Goal: Register for event/course: Sign up to attend an event or enroll in a course

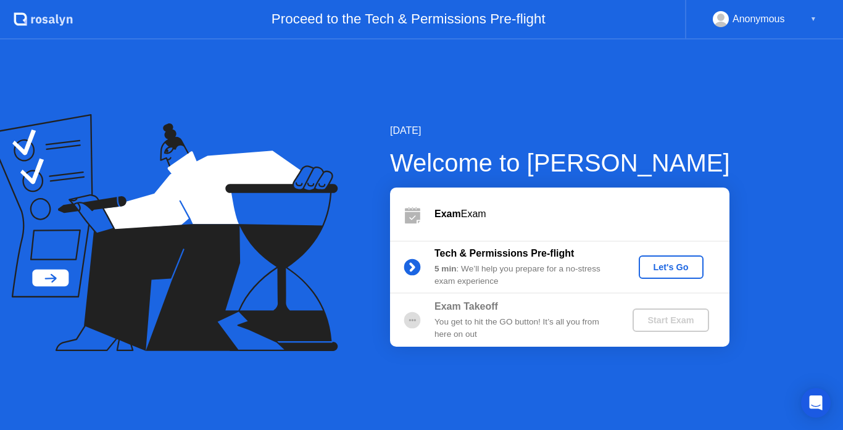
click at [673, 267] on div "Let's Go" at bounding box center [671, 267] width 55 height 10
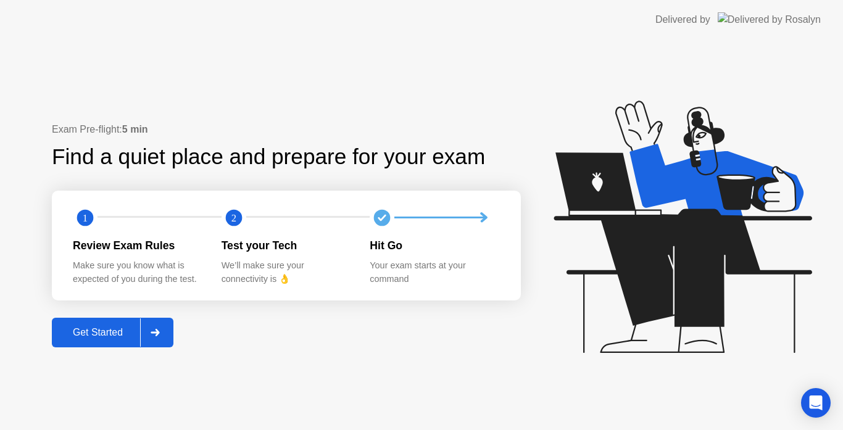
click at [164, 333] on div at bounding box center [155, 333] width 30 height 28
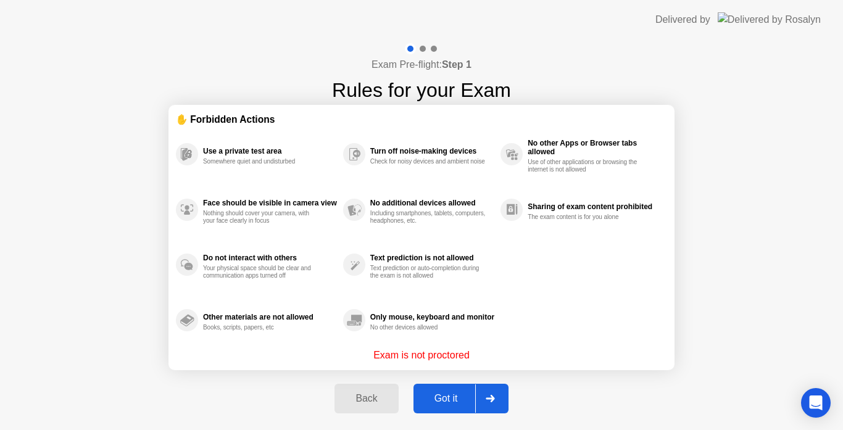
click at [496, 401] on div at bounding box center [490, 399] width 30 height 28
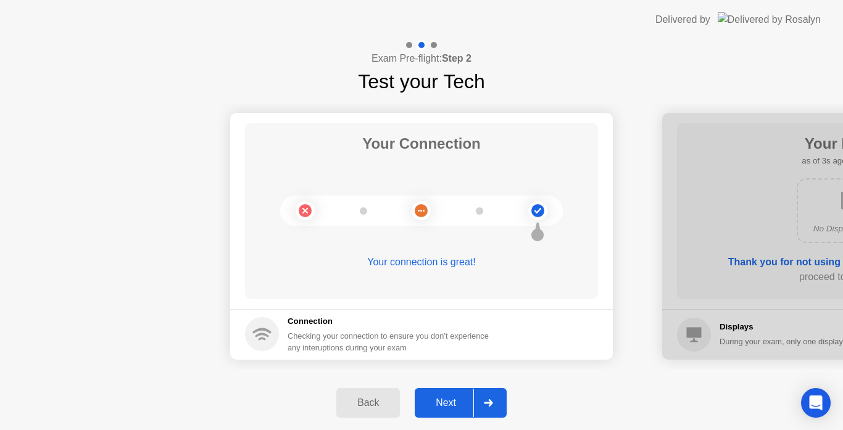
click at [496, 401] on div at bounding box center [489, 403] width 30 height 28
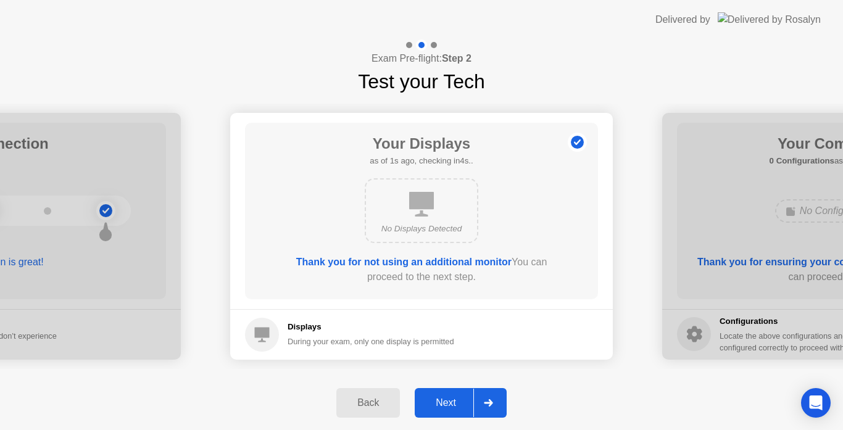
click at [496, 401] on div at bounding box center [489, 403] width 30 height 28
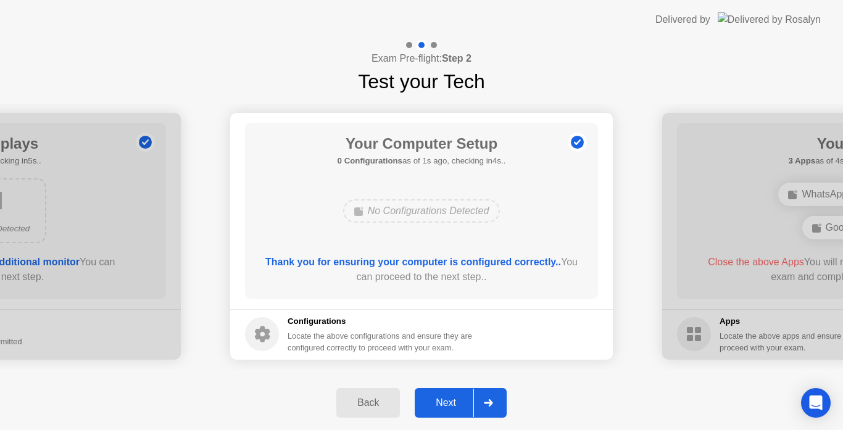
click at [496, 401] on div at bounding box center [489, 403] width 30 height 28
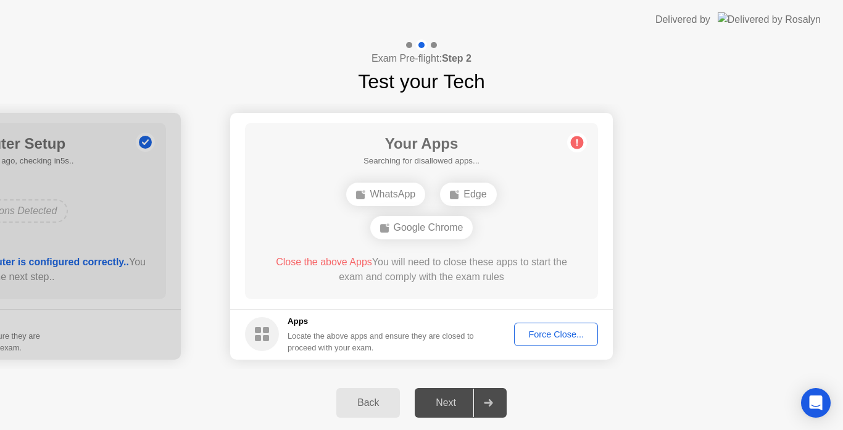
click at [548, 334] on div "Force Close..." at bounding box center [556, 335] width 75 height 10
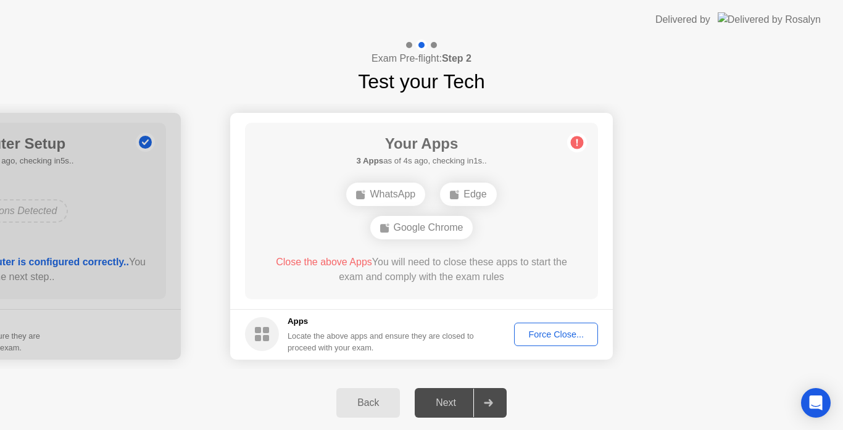
click at [555, 332] on div "Force Close..." at bounding box center [556, 335] width 75 height 10
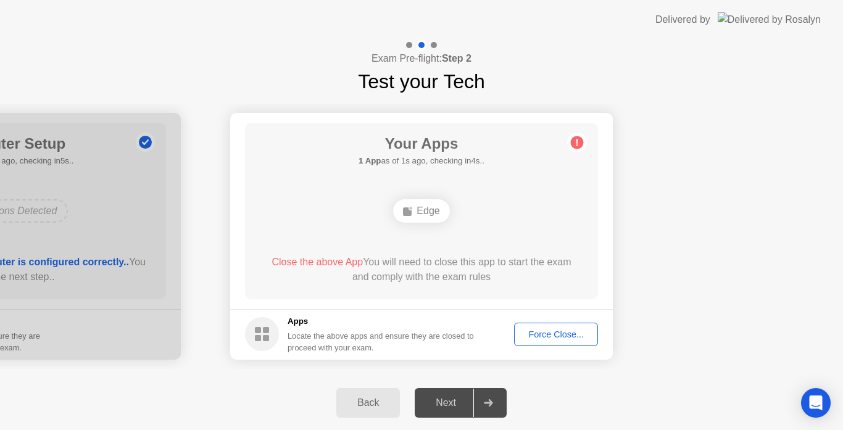
click at [553, 337] on div "Force Close..." at bounding box center [556, 335] width 75 height 10
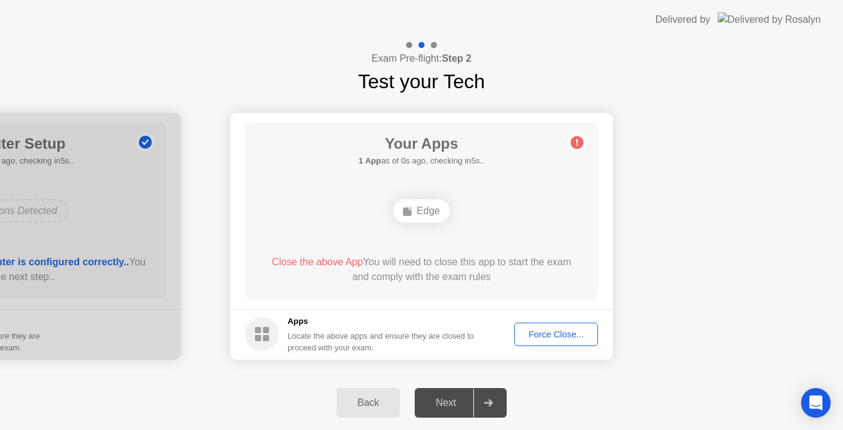
click at [546, 335] on div "Force Close..." at bounding box center [556, 335] width 75 height 10
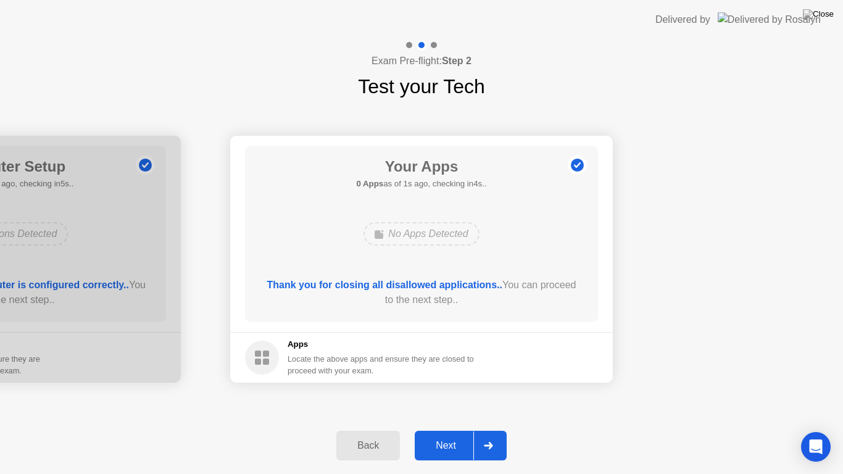
click at [495, 430] on div at bounding box center [489, 446] width 30 height 28
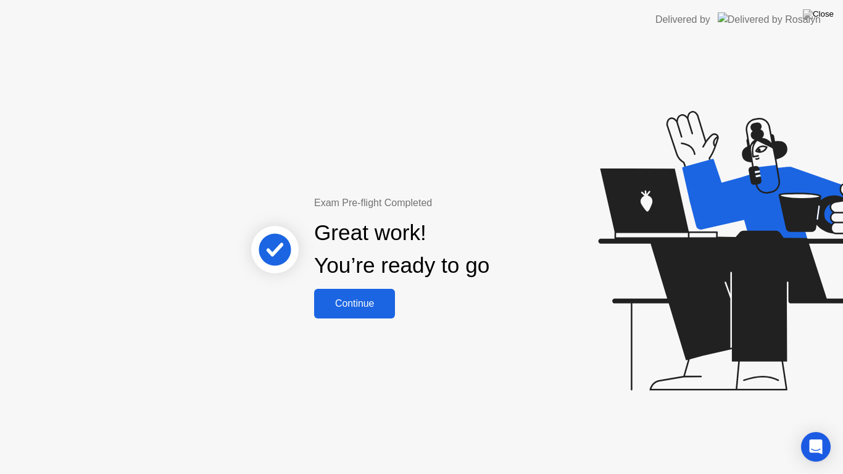
click at [374, 306] on div "Continue" at bounding box center [354, 303] width 73 height 11
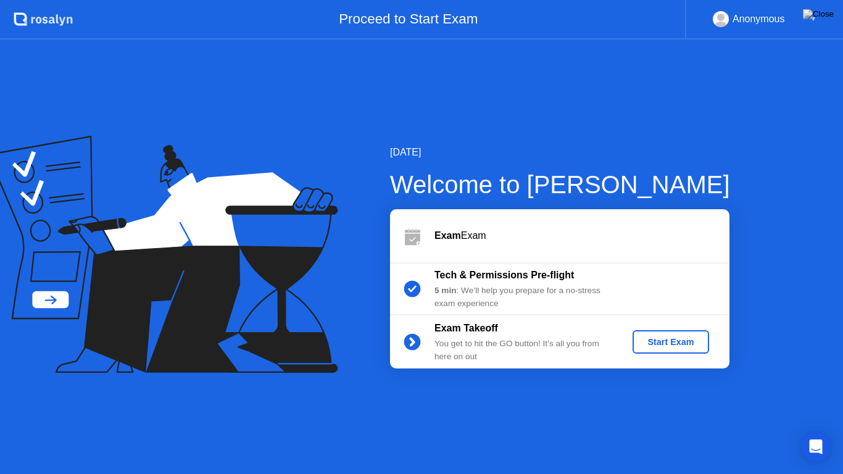
click at [667, 342] on div "Start Exam" at bounding box center [671, 342] width 66 height 10
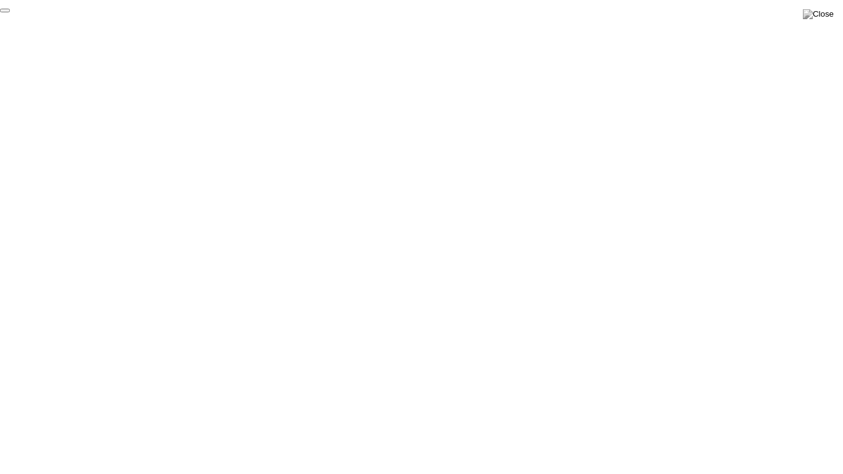
click div "End Proctoring Session"
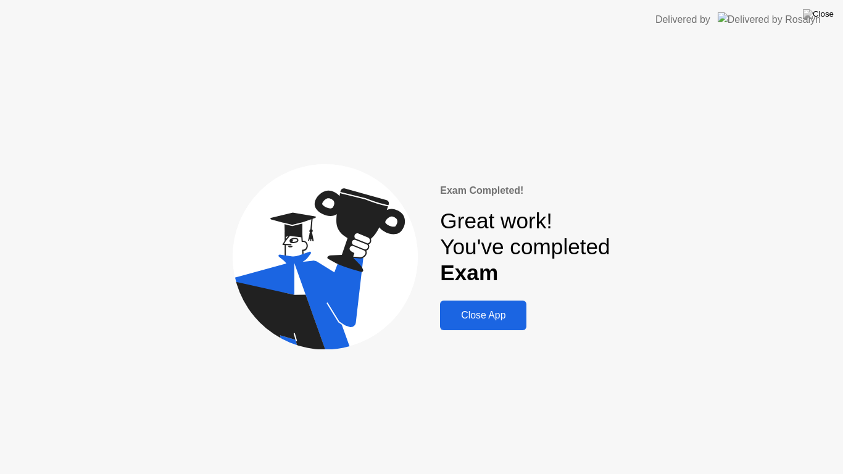
click at [492, 321] on div "Close App" at bounding box center [483, 315] width 79 height 11
